Goal: Navigation & Orientation: Find specific page/section

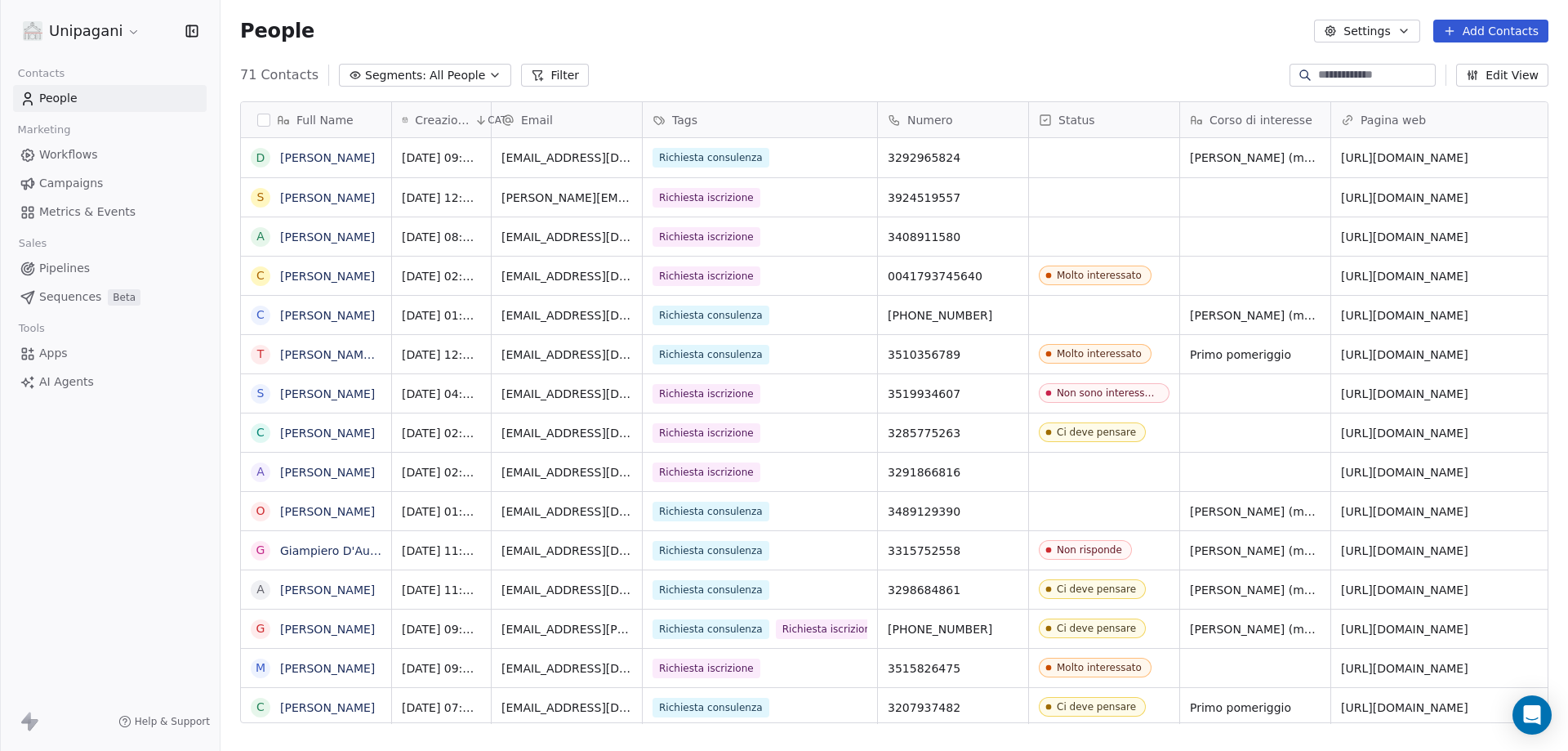
scroll to position [648, 1336]
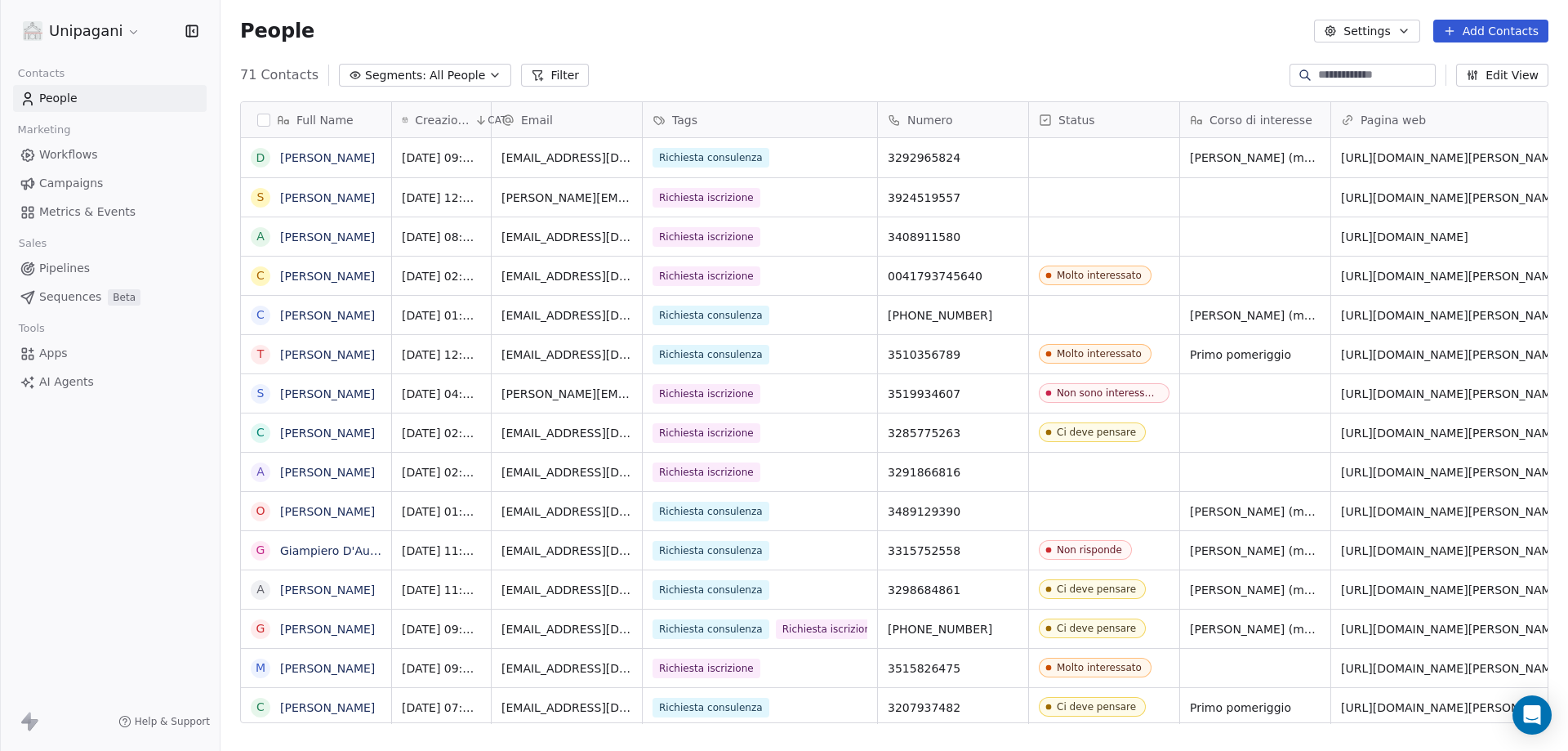
scroll to position [648, 1336]
